Goal: Understand site structure: Grasp the organization and layout of the website

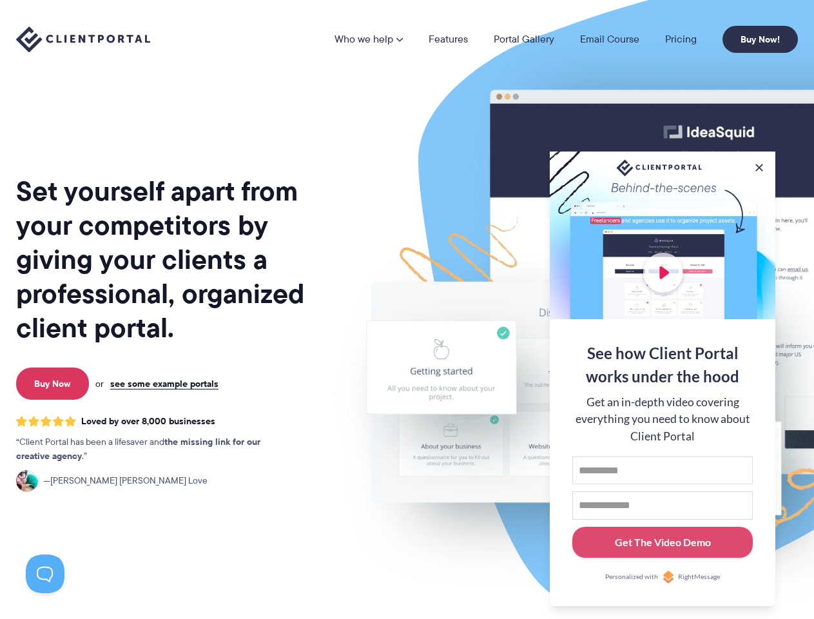
click at [407, 309] on img at bounding box center [673, 319] width 723 height 618
click at [369, 39] on link "Who we help" at bounding box center [369, 39] width 68 height 10
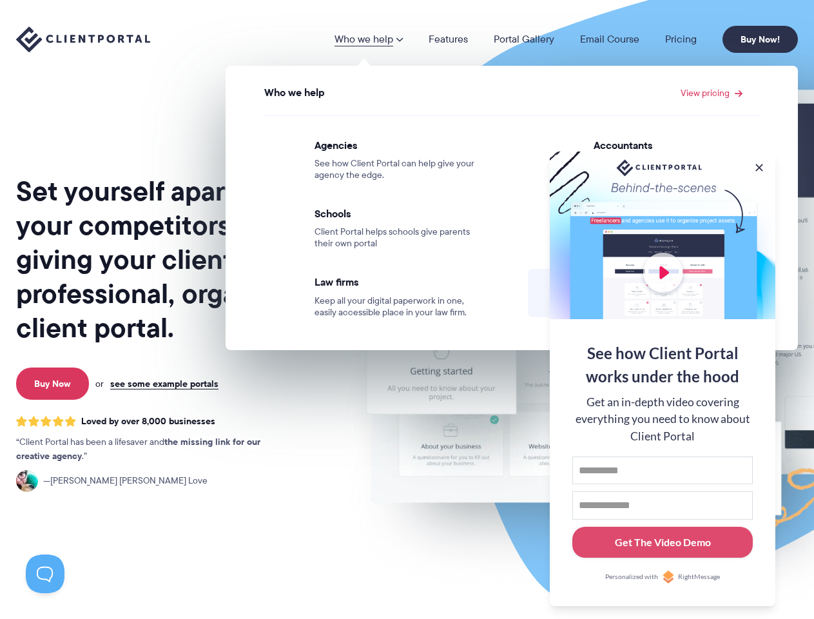
click at [759, 165] on button at bounding box center [759, 167] width 13 height 13
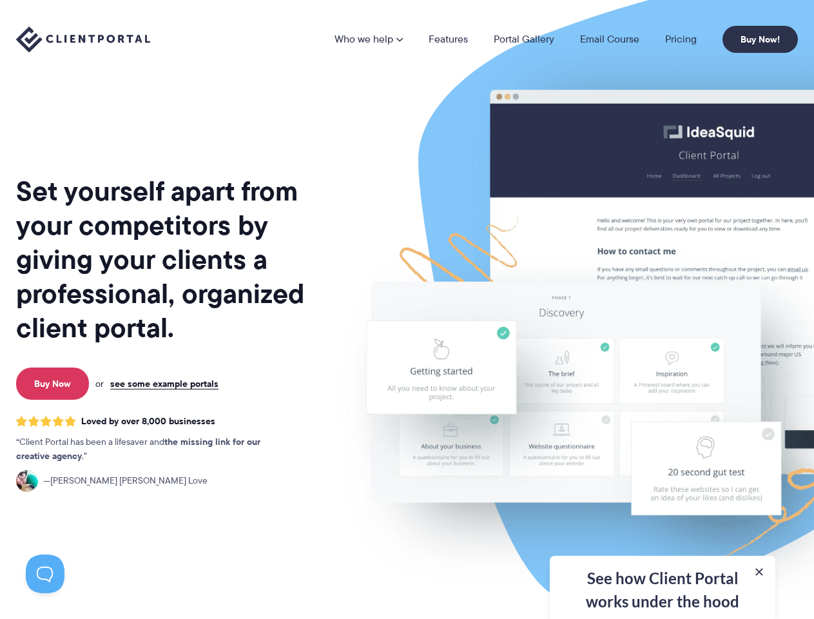
click at [663, 377] on img at bounding box center [673, 319] width 723 height 618
click at [45, 574] on button at bounding box center [45, 573] width 39 height 39
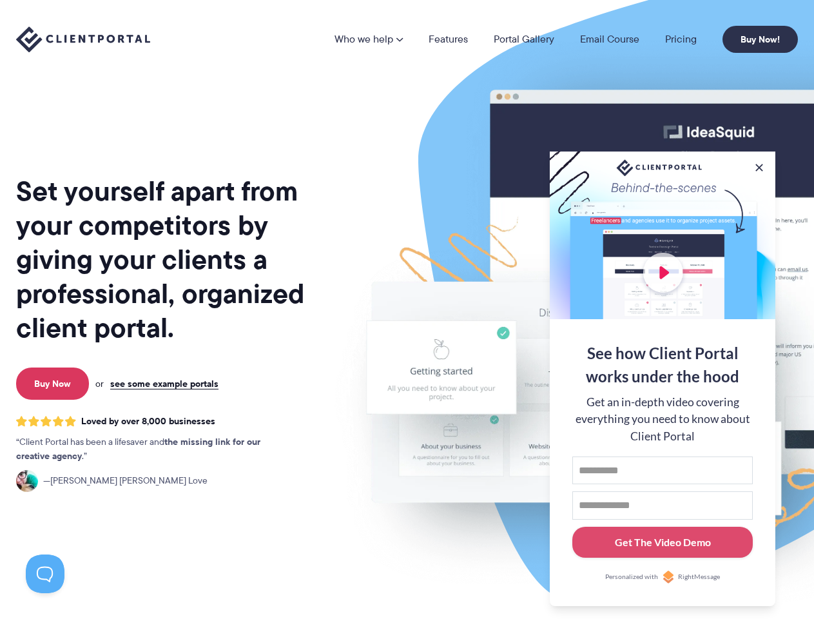
click at [407, 309] on img at bounding box center [673, 319] width 723 height 618
click at [369, 39] on link "Who we help" at bounding box center [369, 39] width 68 height 10
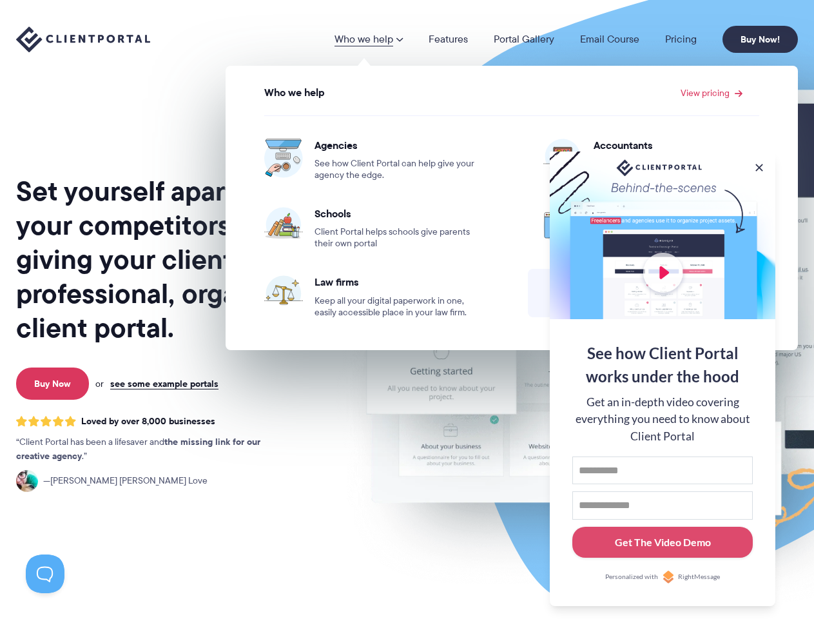
click at [759, 165] on button at bounding box center [759, 167] width 13 height 13
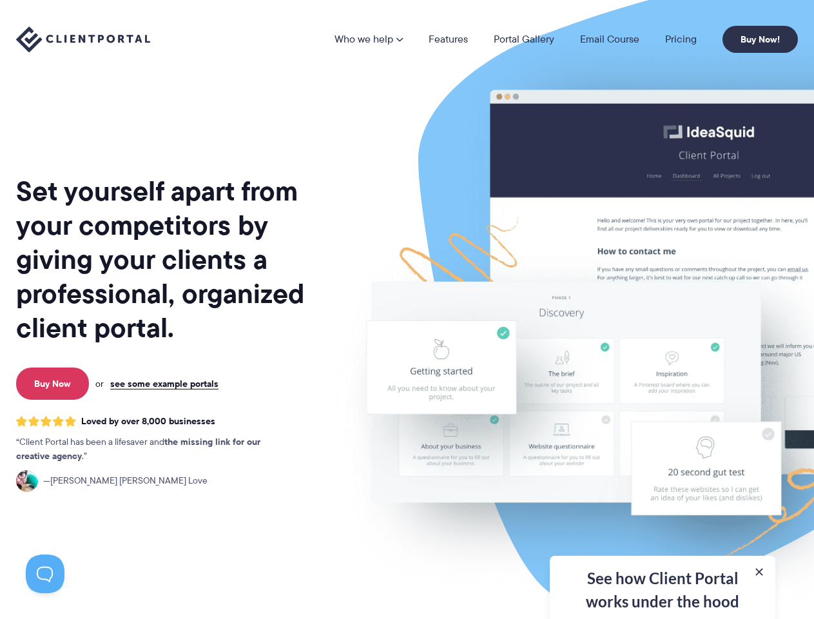
click at [663, 377] on img at bounding box center [673, 319] width 723 height 618
click at [45, 574] on button at bounding box center [45, 573] width 39 height 39
